Goal: Task Accomplishment & Management: Use online tool/utility

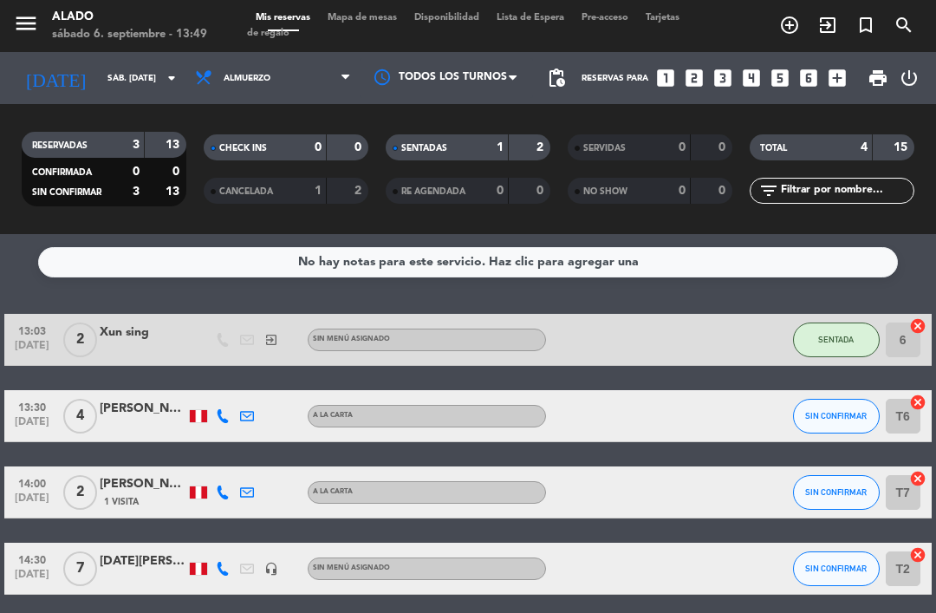
click at [827, 16] on icon "exit_to_app" at bounding box center [827, 25] width 21 height 21
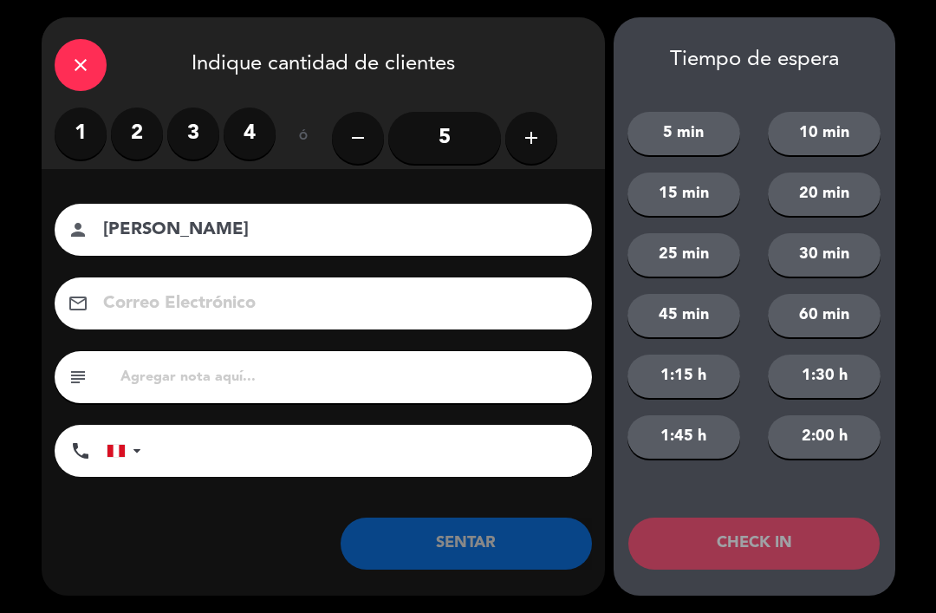
type input "[PERSON_NAME]"
click at [144, 127] on label "2" at bounding box center [137, 133] width 52 height 52
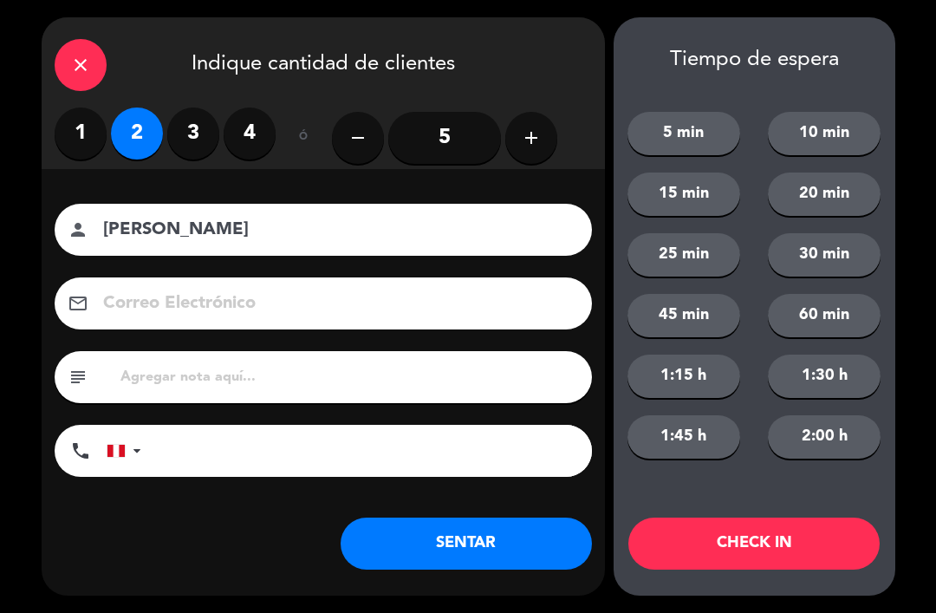
click at [503, 536] on button "SENTAR" at bounding box center [466, 543] width 251 height 52
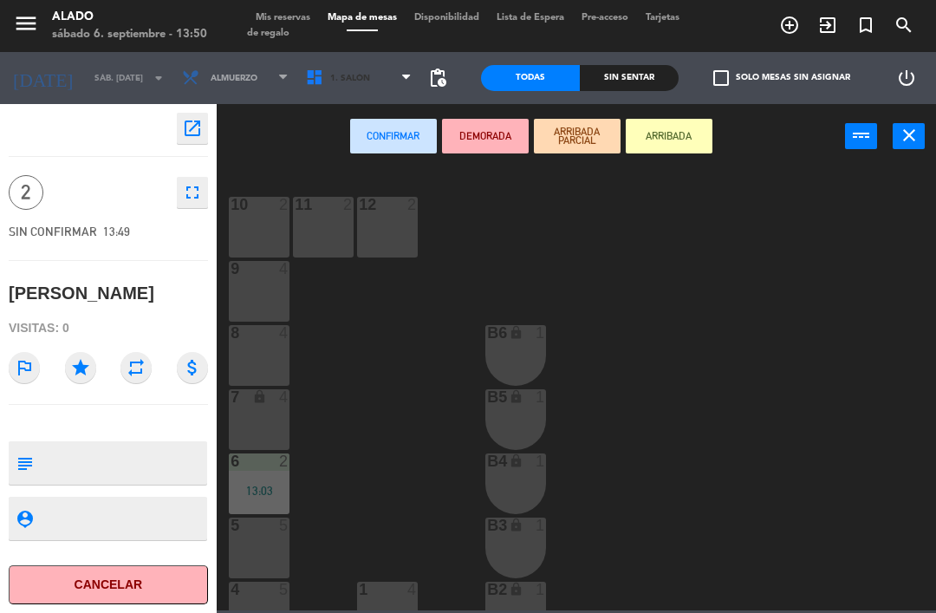
click at [386, 73] on span "1. Salón" at bounding box center [359, 78] width 124 height 38
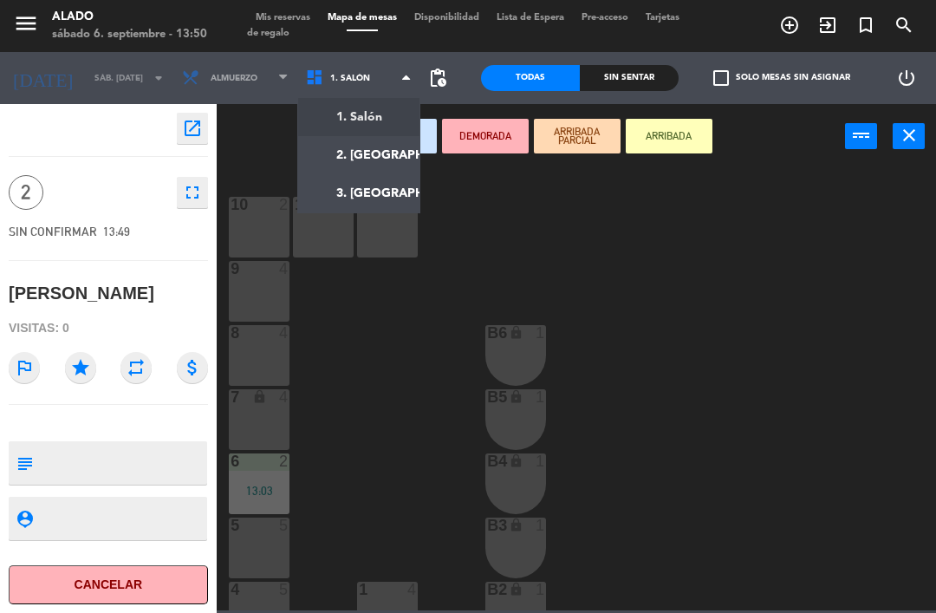
click at [378, 146] on ng-component "menu Alado sábado 6. septiembre - 13:50 Mis reservas Mapa de mesas Disponibilid…" at bounding box center [468, 305] width 936 height 610
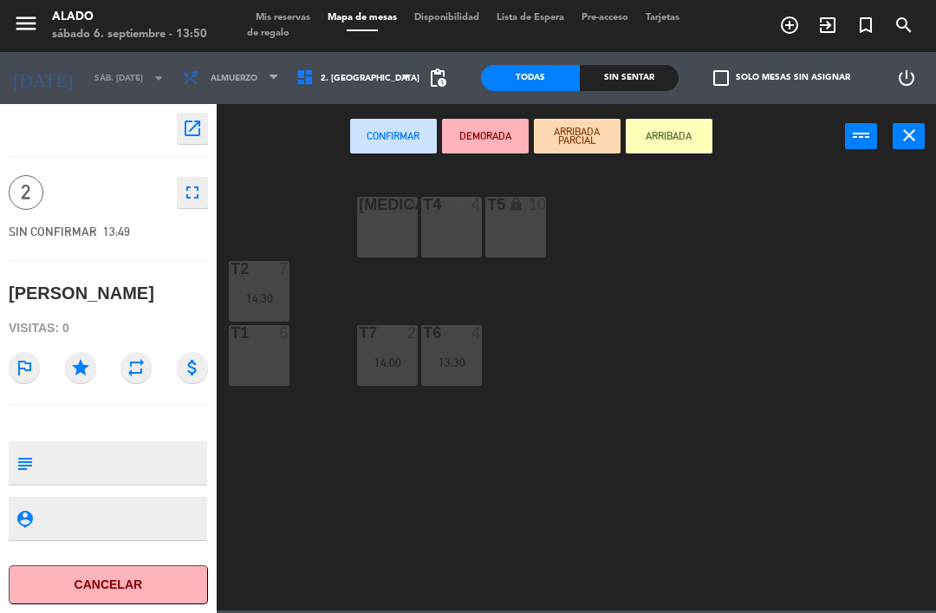
click at [372, 237] on div "[MEDICAL_DATA] 4" at bounding box center [387, 227] width 61 height 61
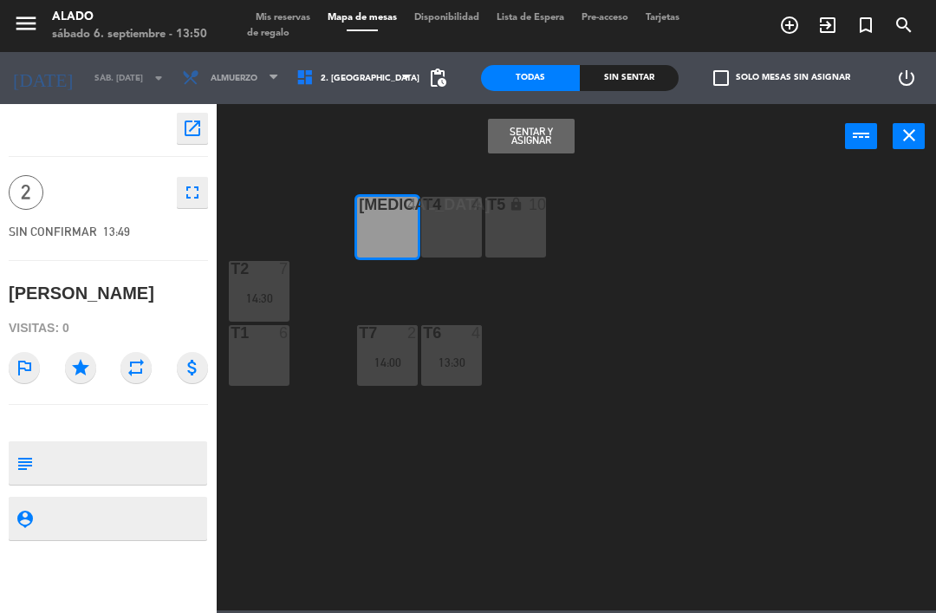
click at [534, 120] on button "Sentar y Asignar" at bounding box center [531, 136] width 87 height 35
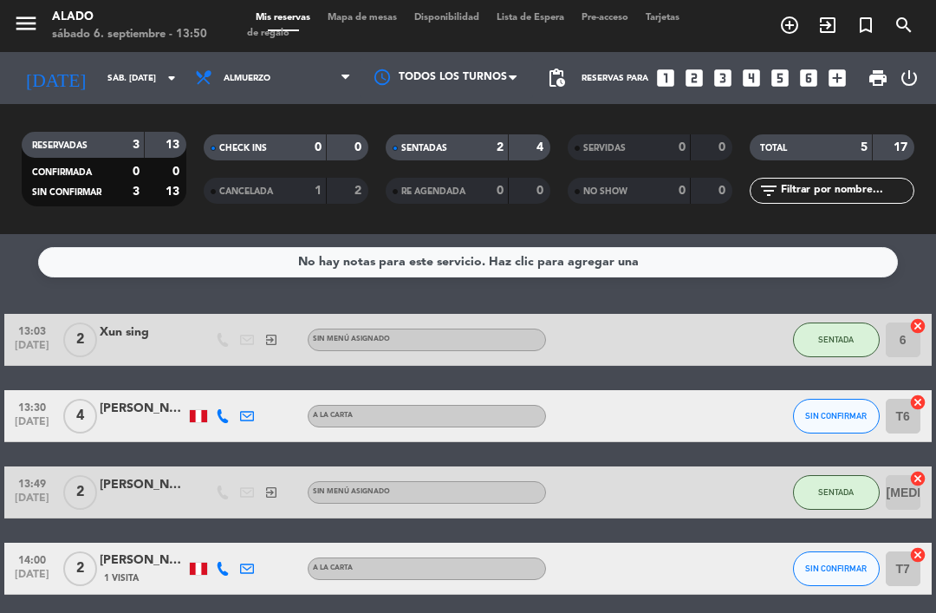
click at [911, 395] on icon "cancel" at bounding box center [917, 401] width 17 height 17
click at [909, 406] on icon "border_all" at bounding box center [905, 416] width 21 height 21
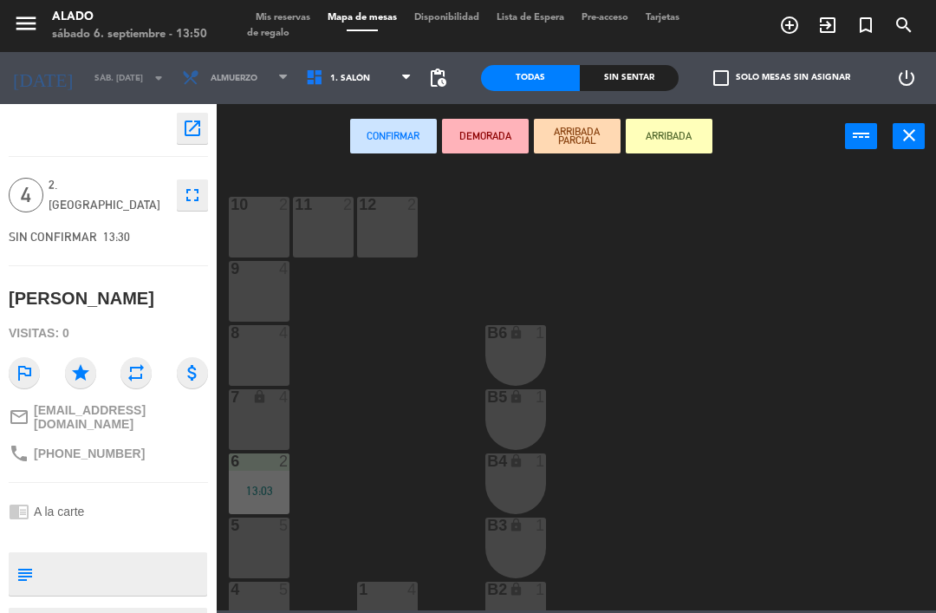
scroll to position [42, 0]
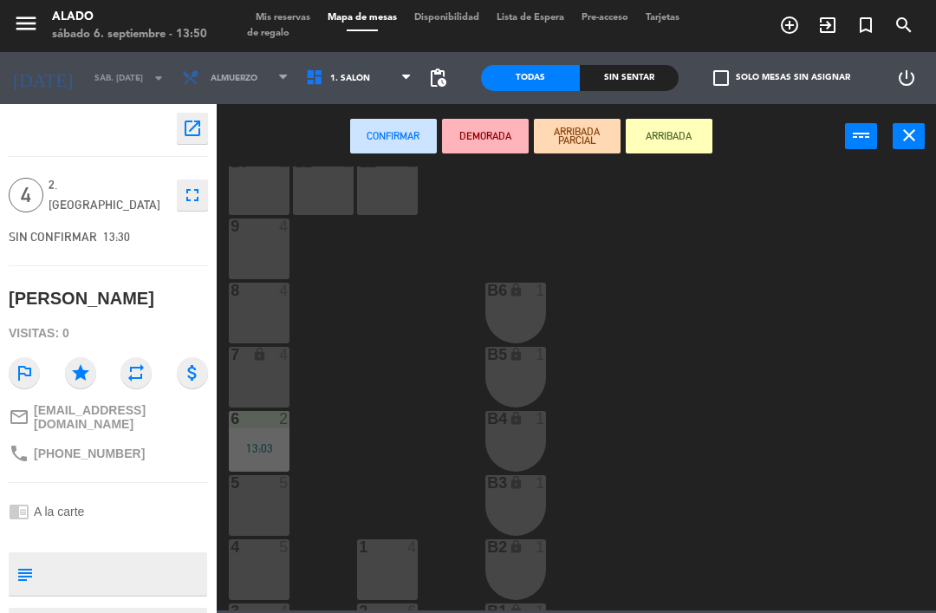
click at [268, 564] on div "4 5" at bounding box center [259, 569] width 61 height 61
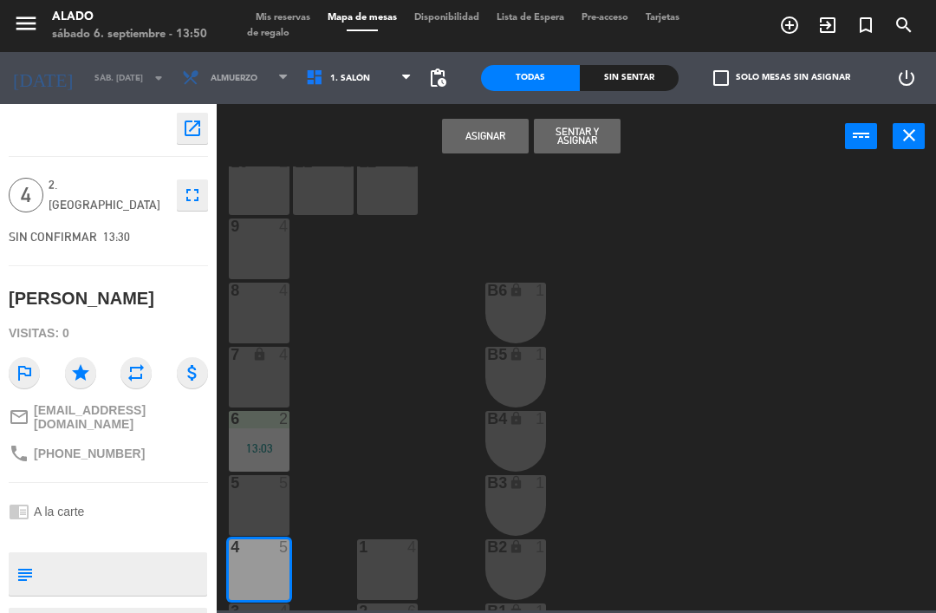
click at [594, 127] on button "Sentar y Asignar" at bounding box center [577, 136] width 87 height 35
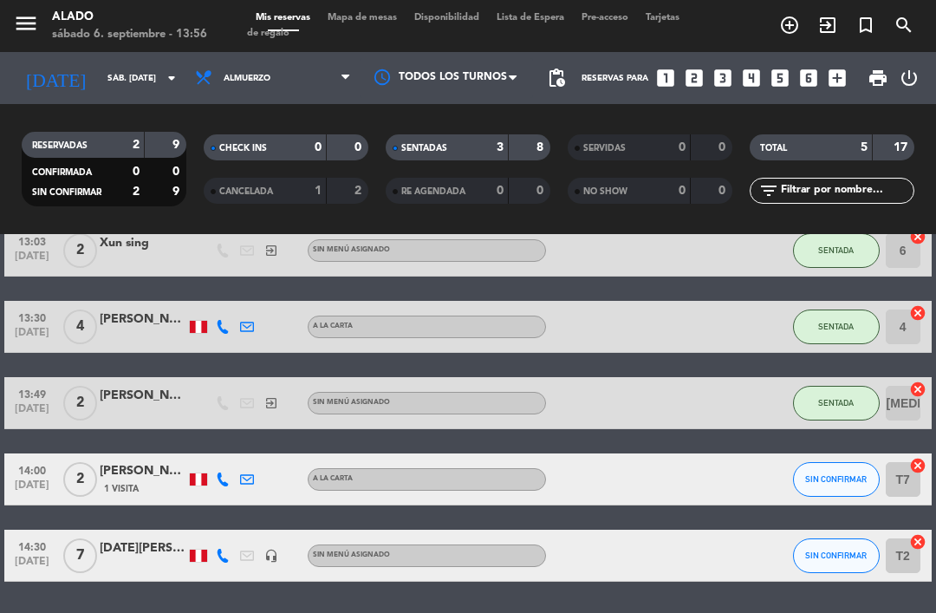
scroll to position [55, 0]
click at [925, 457] on icon "cancel" at bounding box center [917, 465] width 17 height 17
click at [908, 469] on icon "border_all" at bounding box center [905, 479] width 21 height 21
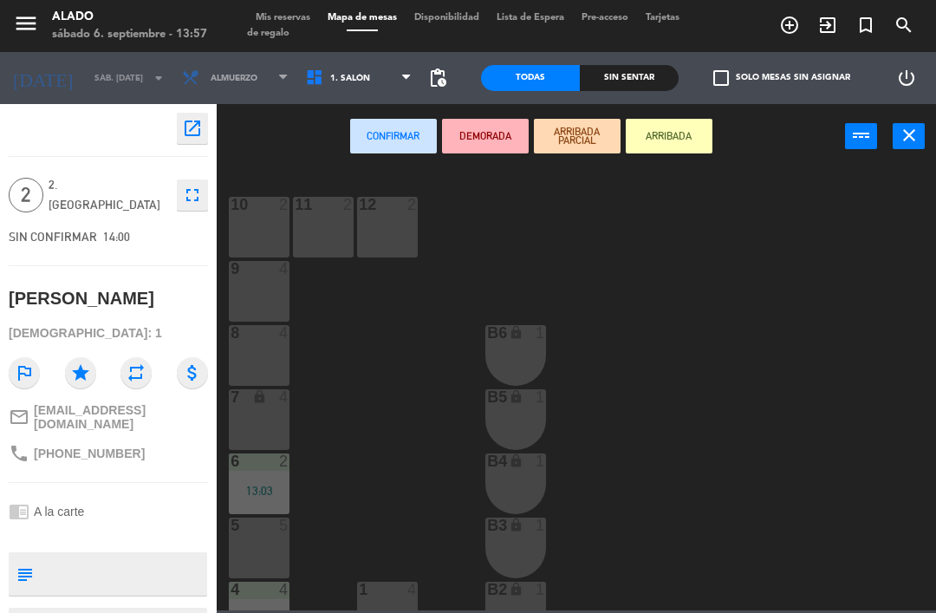
click at [374, 86] on span "1. Salón" at bounding box center [359, 78] width 124 height 38
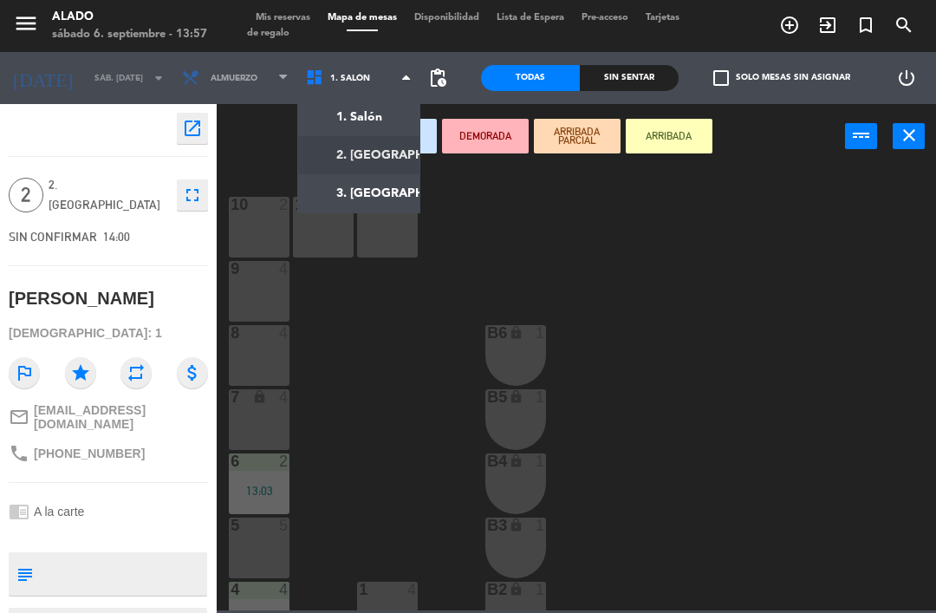
click at [396, 157] on ng-component "menu Alado sábado 6. septiembre - 13:57 Mis reservas Mapa de mesas Disponibilid…" at bounding box center [468, 305] width 936 height 610
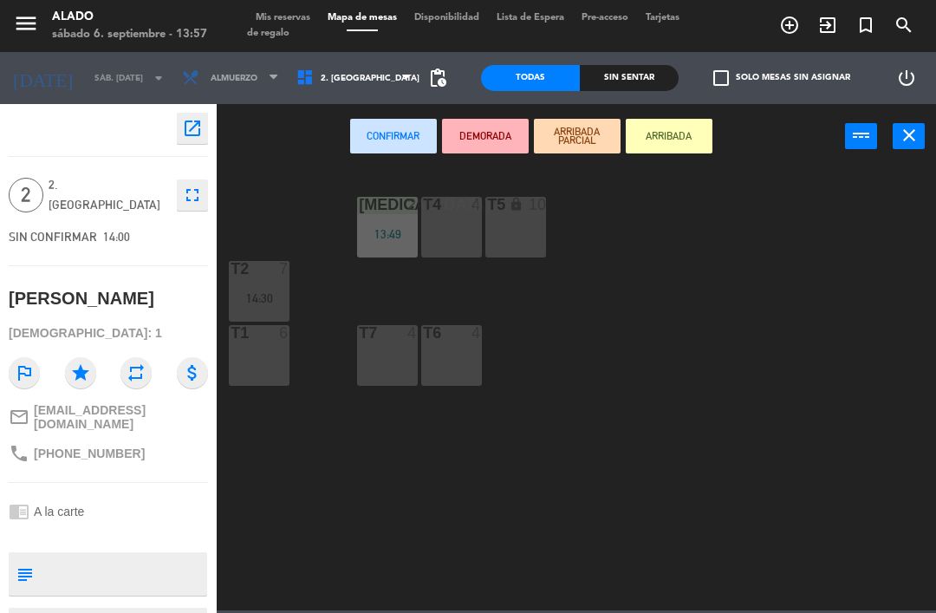
click at [519, 234] on div "T5 lock 10" at bounding box center [515, 227] width 61 height 61
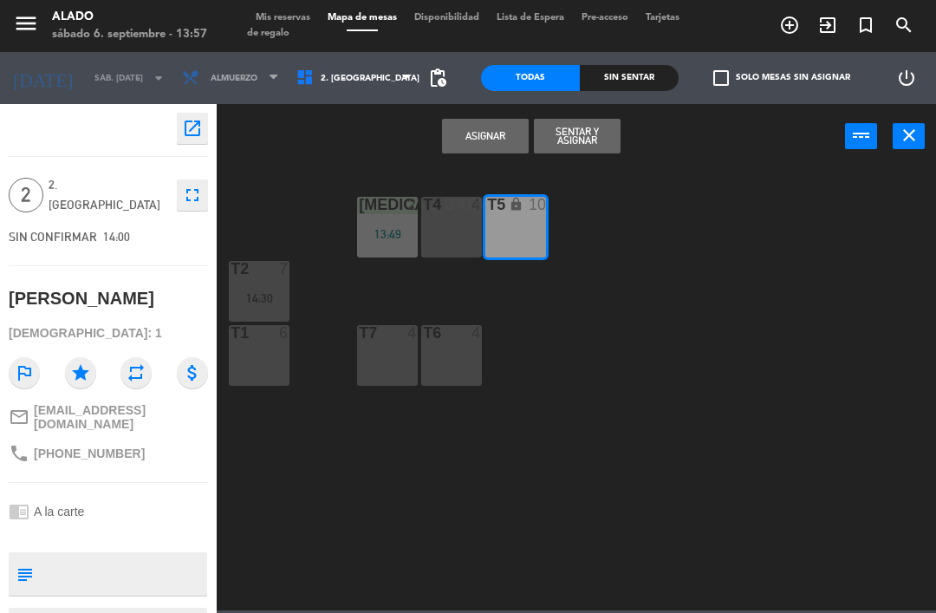
click at [567, 124] on button "Sentar y Asignar" at bounding box center [577, 136] width 87 height 35
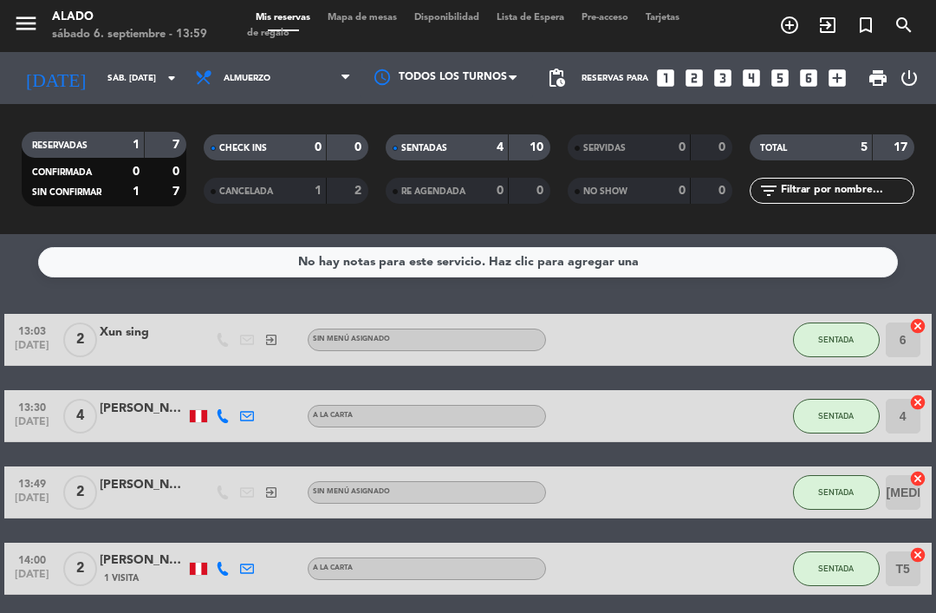
click at [925, 470] on icon "cancel" at bounding box center [917, 478] width 17 height 17
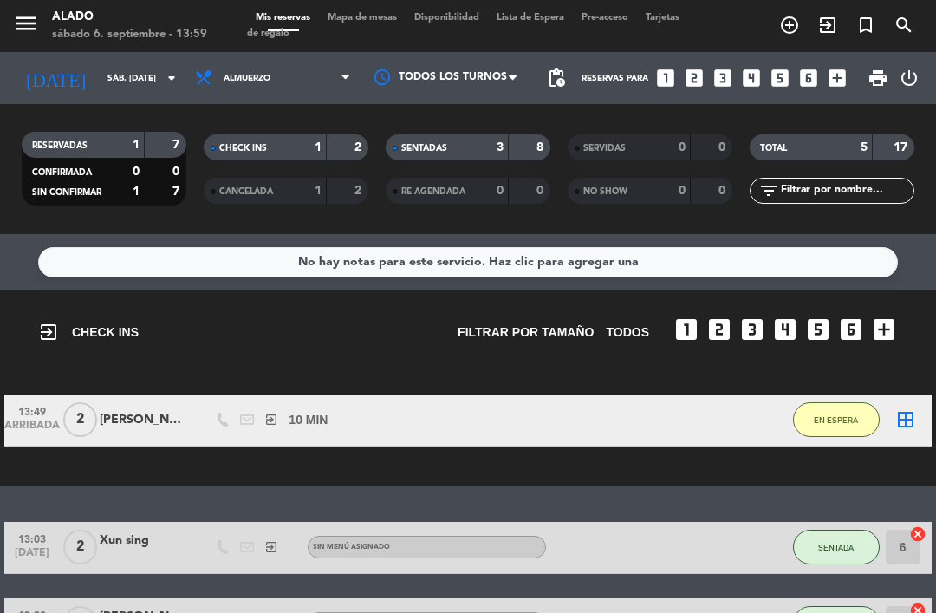
click at [906, 409] on icon "border_all" at bounding box center [905, 419] width 21 height 21
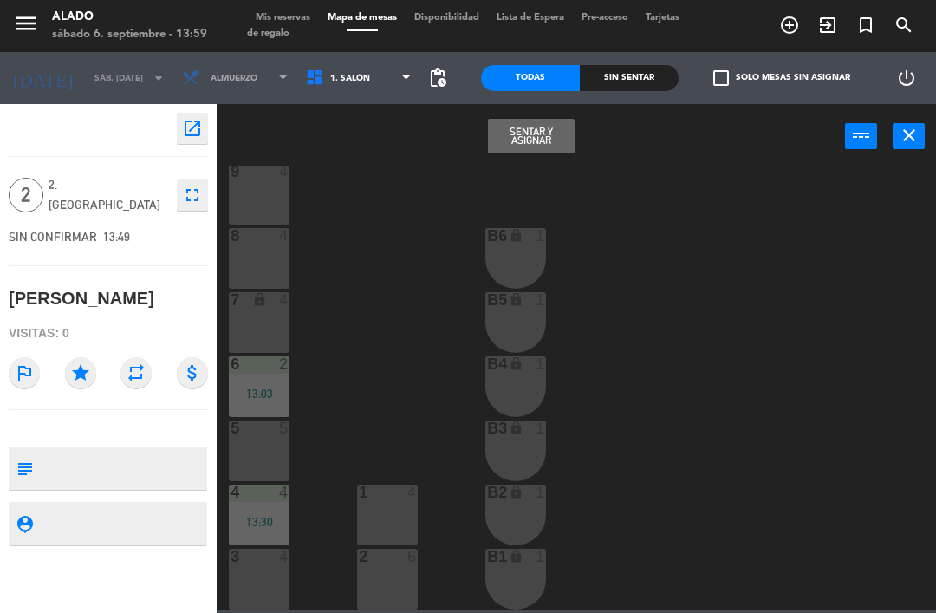
scroll to position [97, 0]
click at [256, 577] on div "3 4" at bounding box center [259, 579] width 61 height 61
click at [542, 129] on button "Sentar y Asignar" at bounding box center [531, 136] width 87 height 35
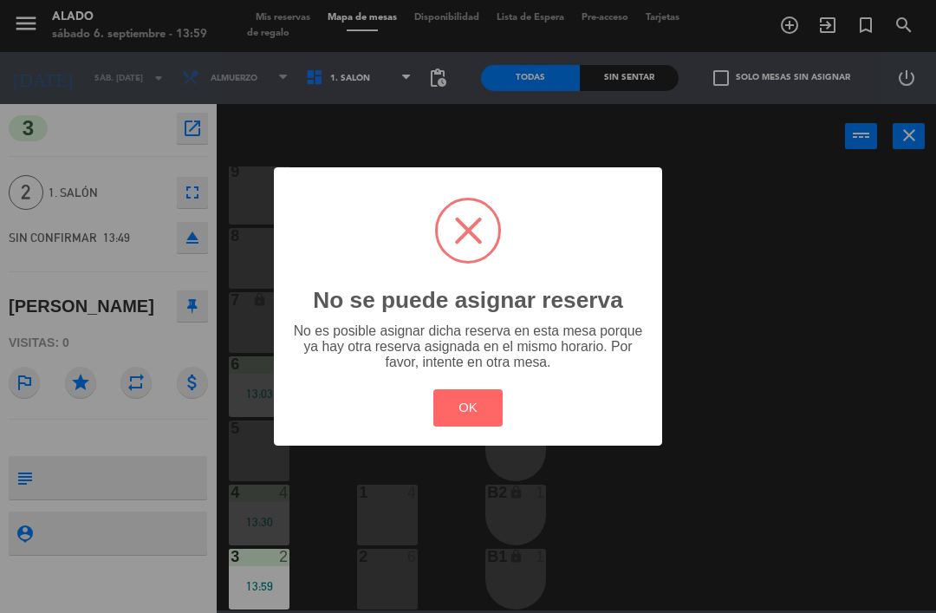
scroll to position [0, 0]
click at [480, 402] on button "OK" at bounding box center [468, 407] width 70 height 37
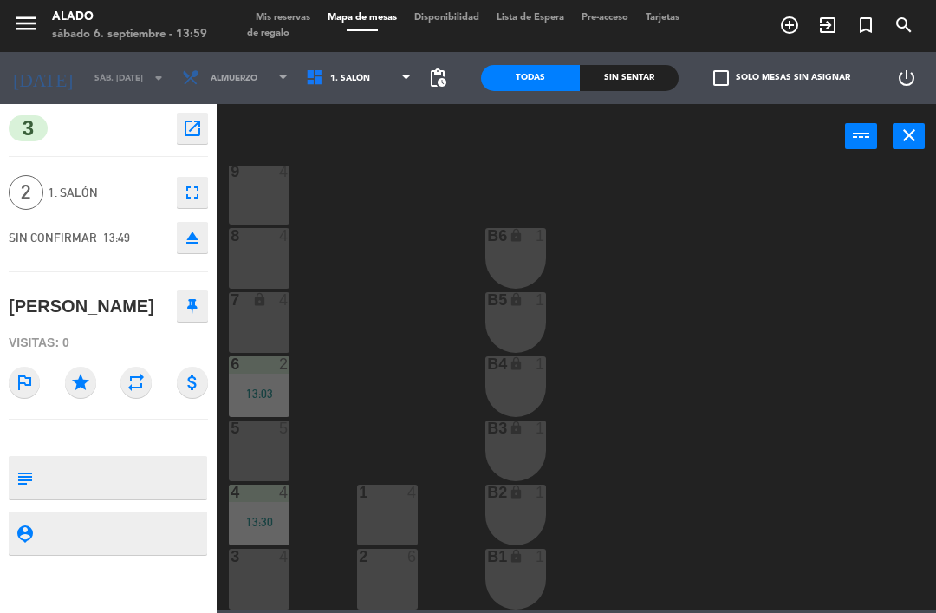
click at [767, 311] on div "10 2 11 2 12 2 9 4 8 4 B6 lock 1 7 lock 4 B5 lock 1 6 2 13:03 B4 lock 1 5 5 B3 …" at bounding box center [581, 388] width 710 height 444
click at [905, 127] on icon "close" at bounding box center [909, 135] width 21 height 21
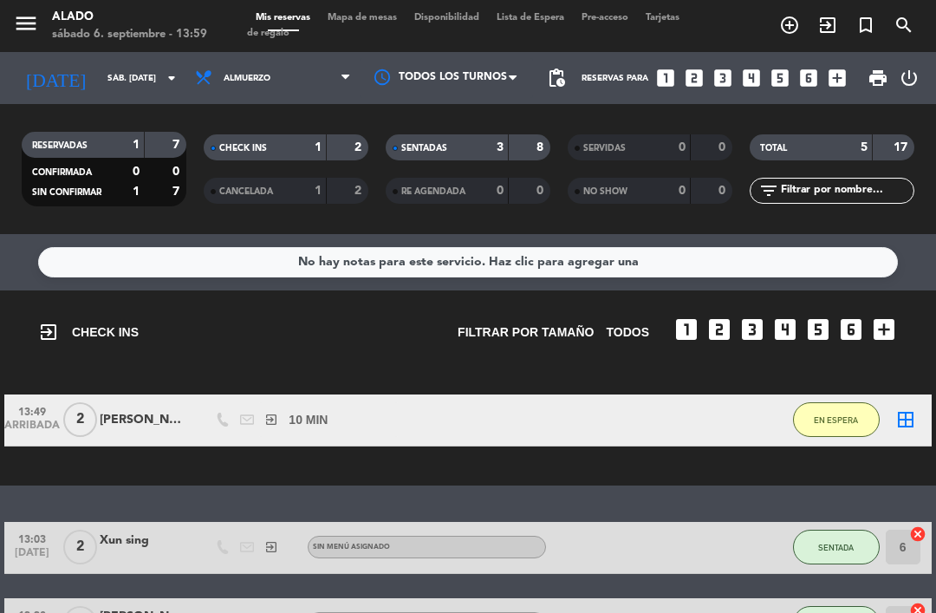
click at [901, 410] on icon "border_all" at bounding box center [905, 419] width 21 height 21
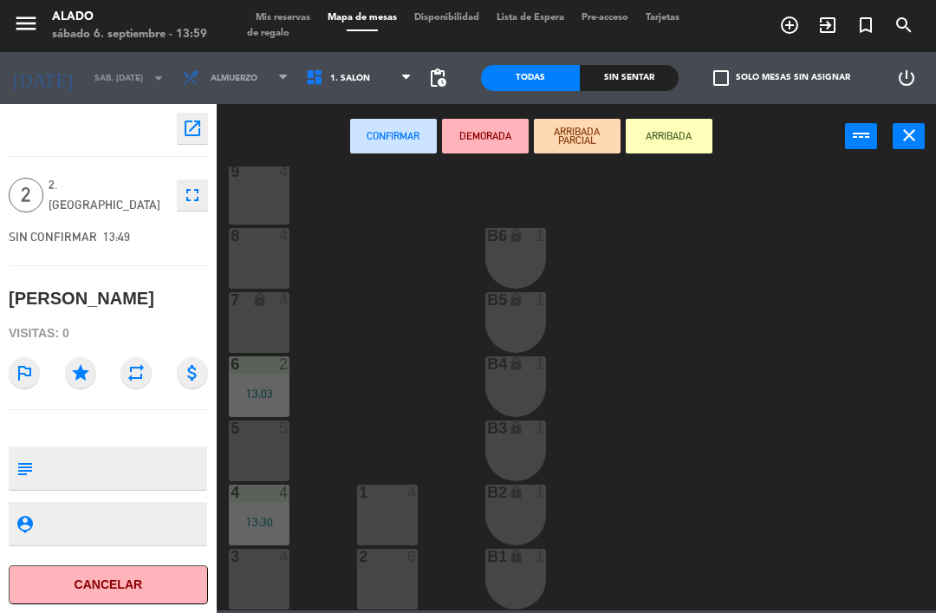
scroll to position [97, 0]
click at [264, 568] on div "3 4" at bounding box center [259, 579] width 61 height 61
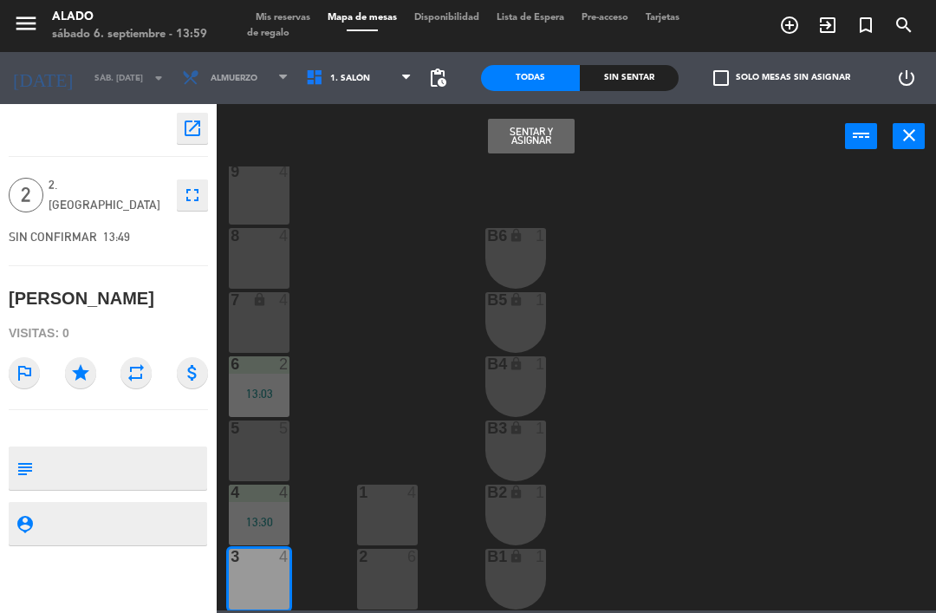
click at [536, 133] on button "Sentar y Asignar" at bounding box center [531, 136] width 87 height 35
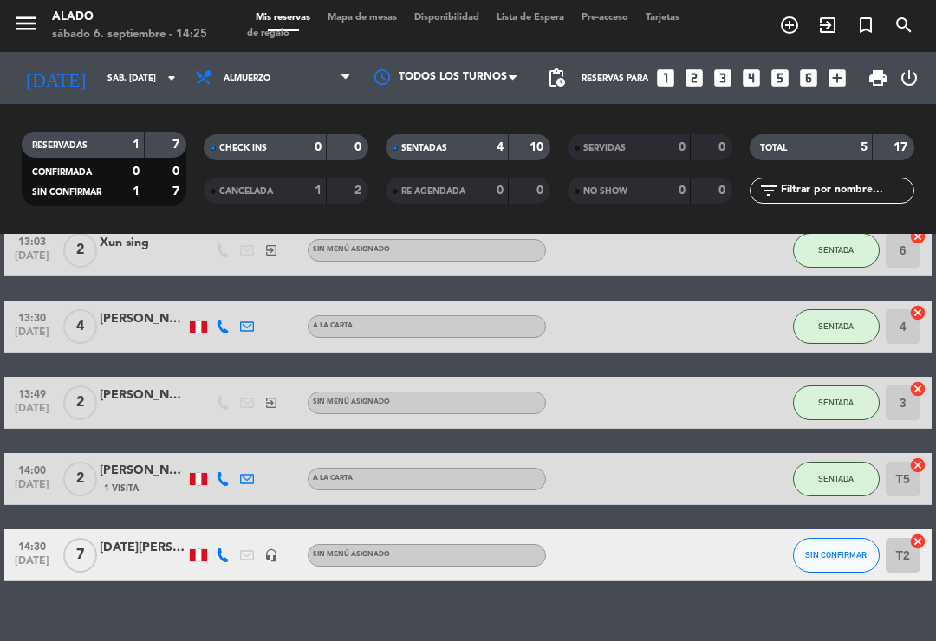
scroll to position [89, 0]
click at [105, 387] on div "[PERSON_NAME]" at bounding box center [143, 396] width 87 height 20
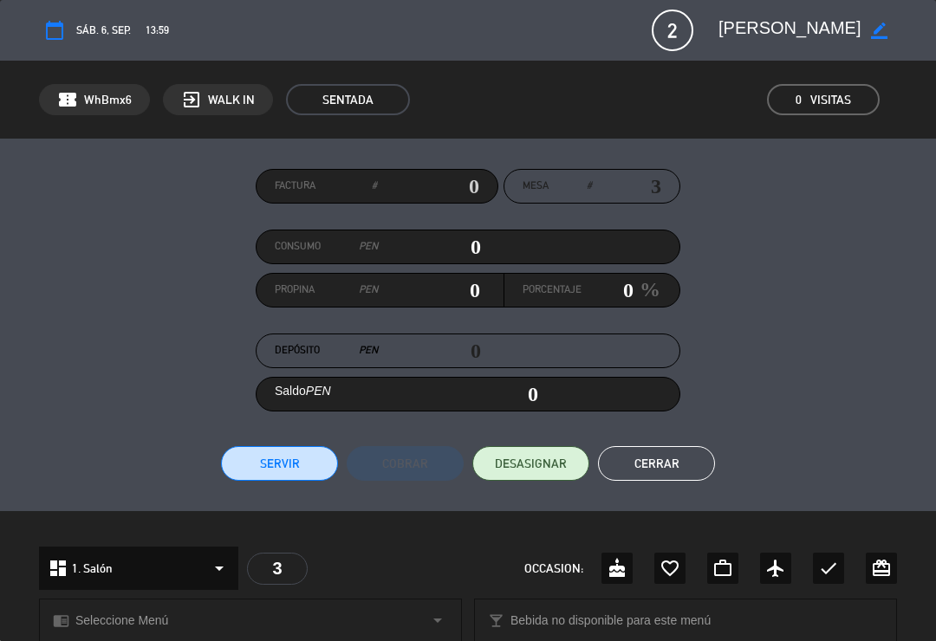
click at [674, 452] on button "Cerrar" at bounding box center [656, 463] width 117 height 35
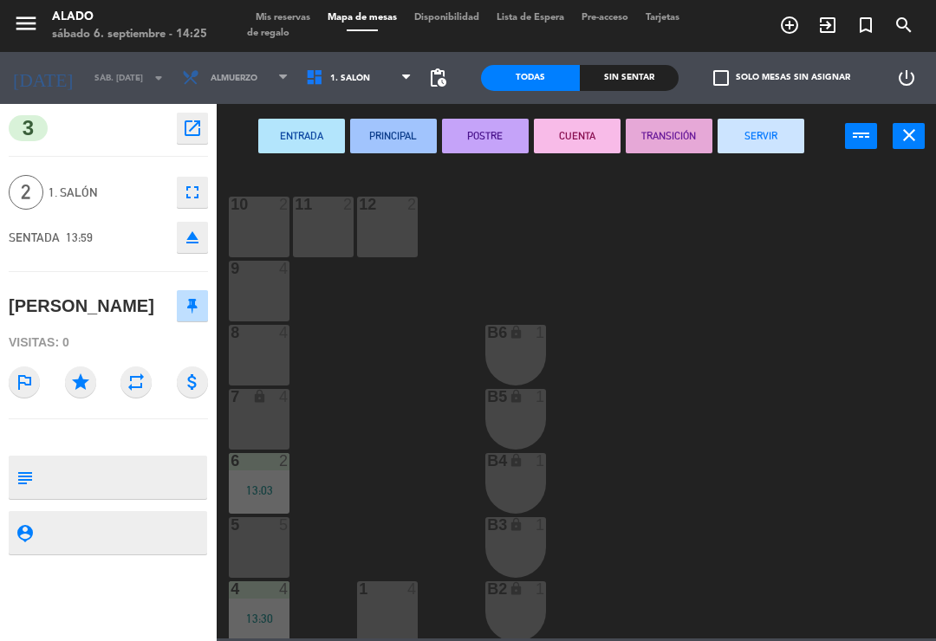
click at [919, 137] on icon "close" at bounding box center [909, 135] width 21 height 21
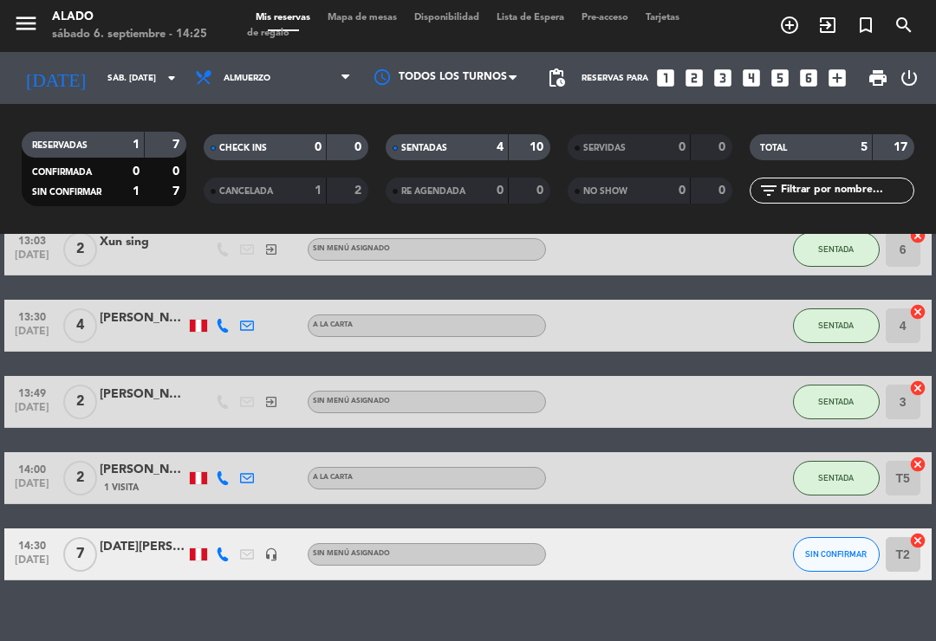
scroll to position [89, 0]
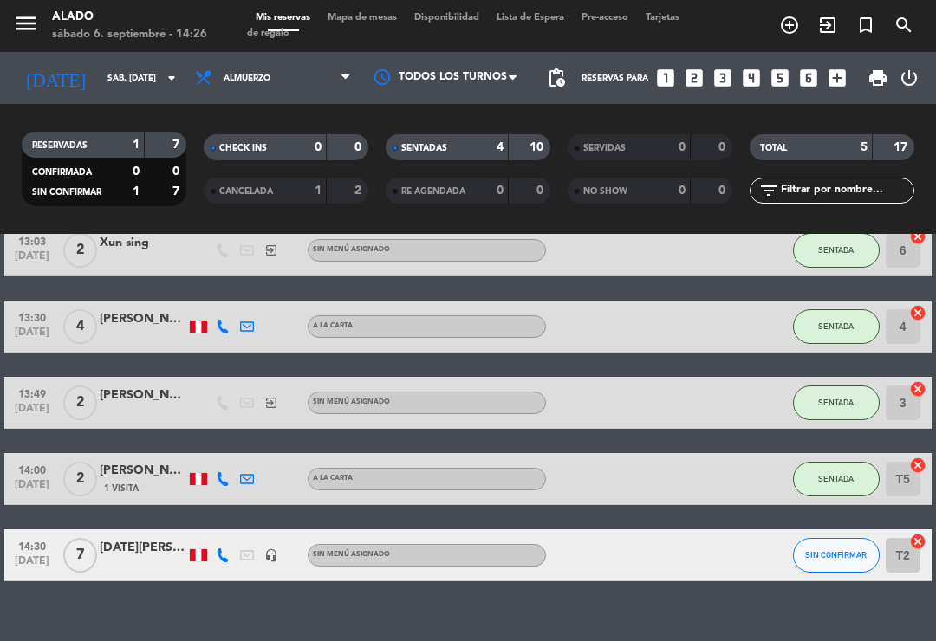
click at [835, 558] on span "SIN CONFIRMAR" at bounding box center [836, 555] width 62 height 10
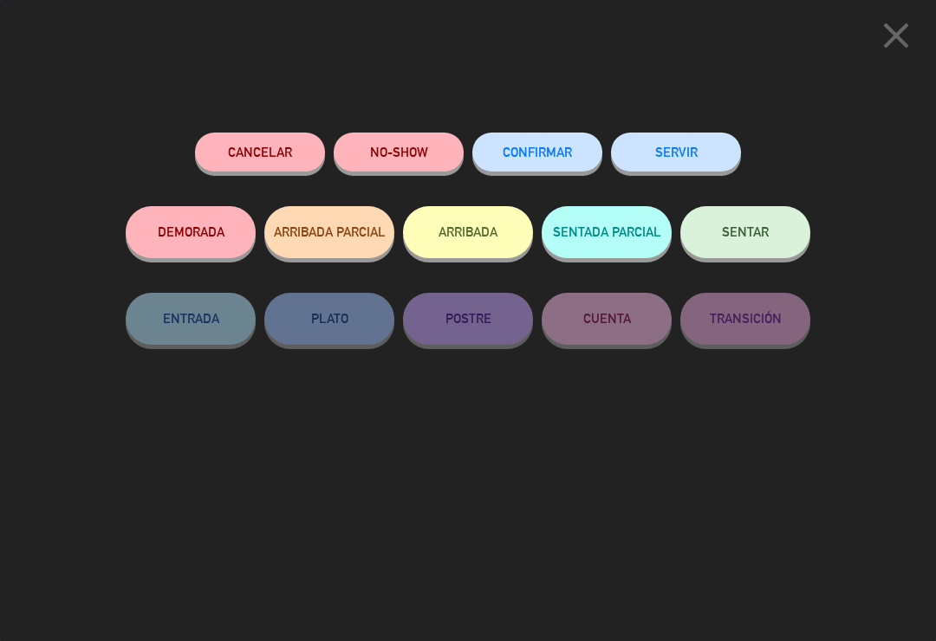
click at [771, 238] on button "SENTAR" at bounding box center [745, 232] width 130 height 52
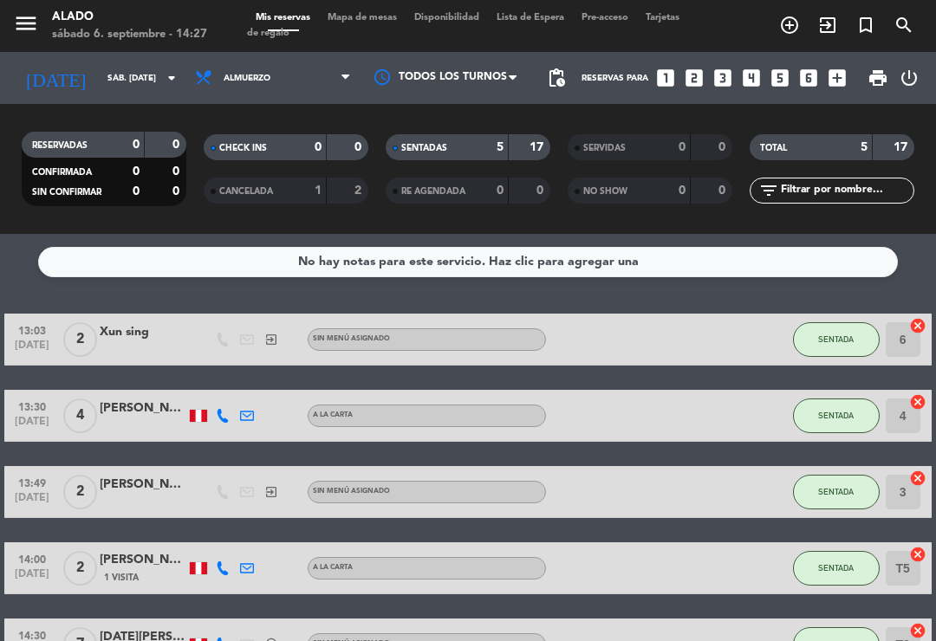
scroll to position [0, 0]
click at [844, 338] on span "SENTADA" at bounding box center [836, 340] width 36 height 10
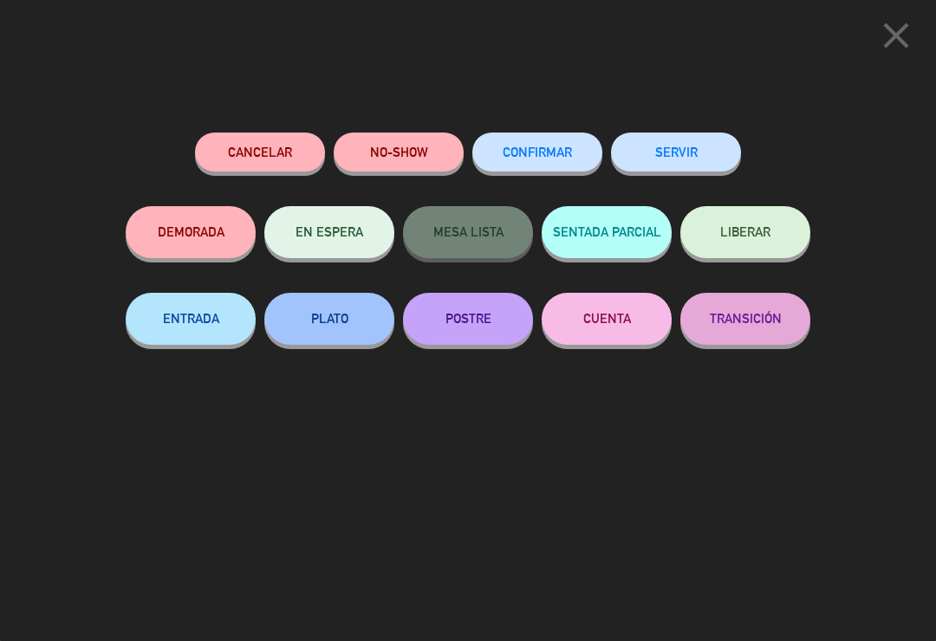
click at [908, 39] on icon "close" at bounding box center [895, 35] width 43 height 43
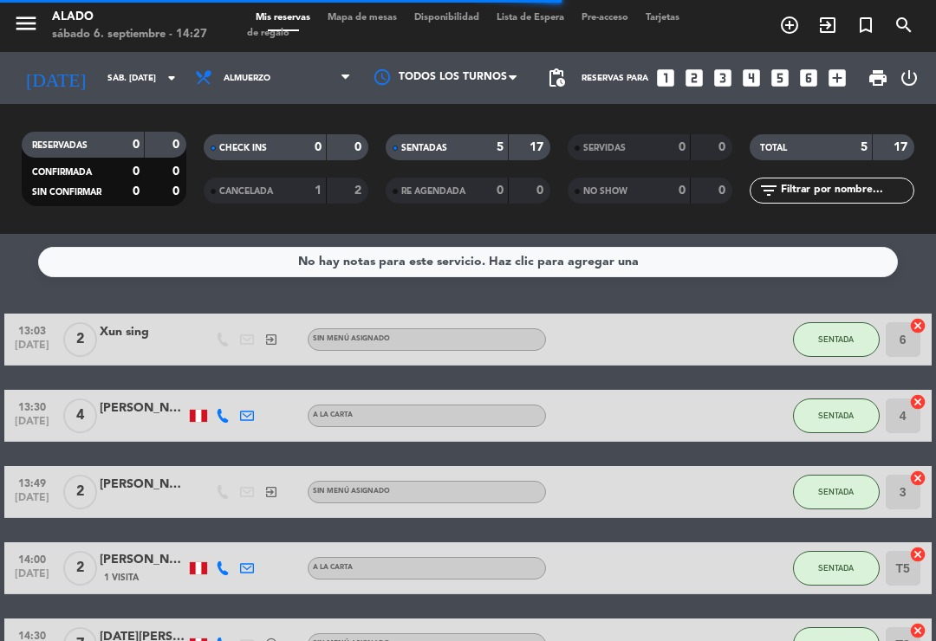
click at [831, 329] on button "SENTADA" at bounding box center [836, 339] width 87 height 35
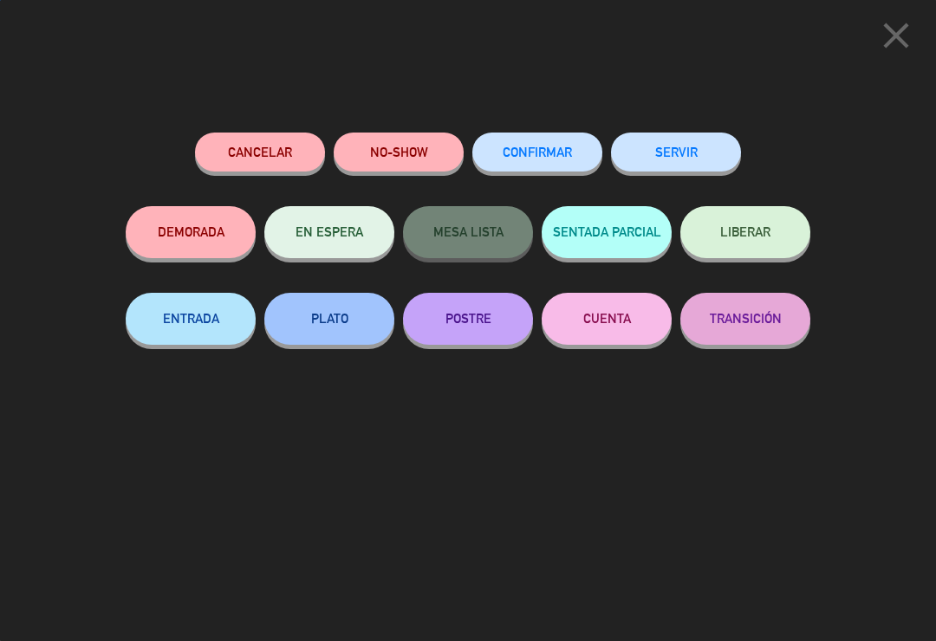
click at [671, 136] on button "SERVIR" at bounding box center [676, 152] width 130 height 39
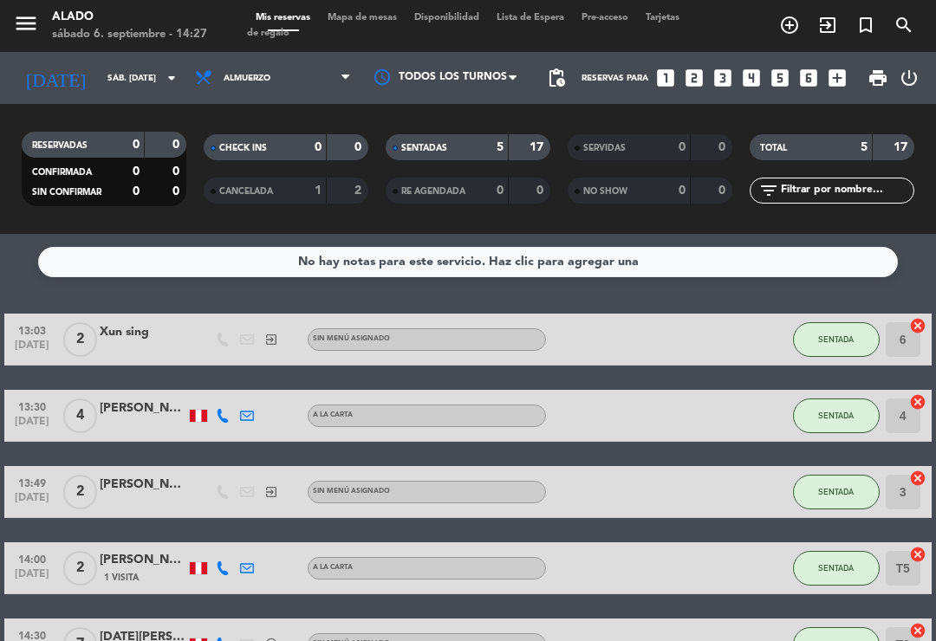
click at [838, 340] on span "SENTADA" at bounding box center [836, 340] width 36 height 10
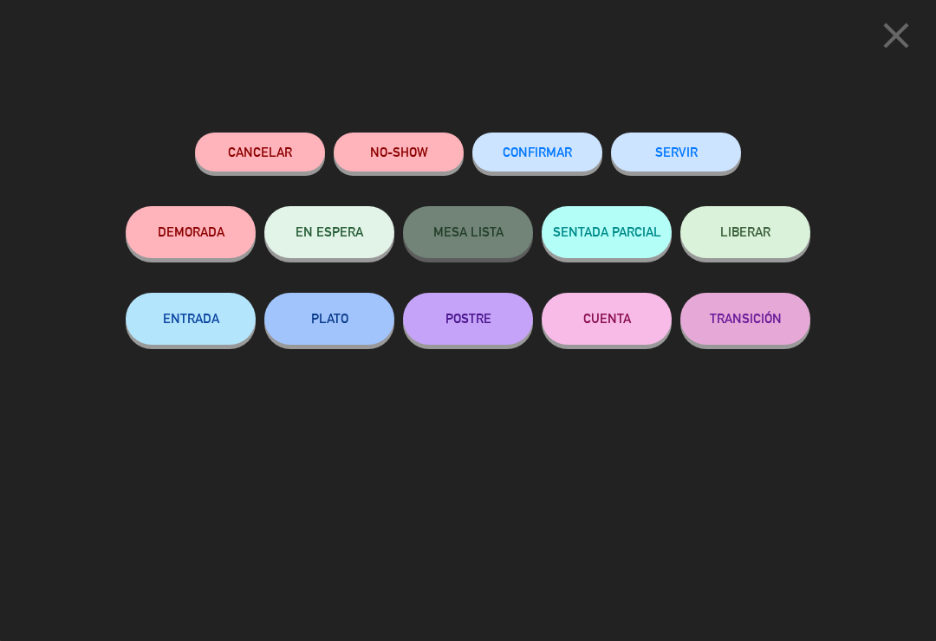
click at [686, 155] on button "SERVIR" at bounding box center [676, 152] width 130 height 39
